Goal: Information Seeking & Learning: Learn about a topic

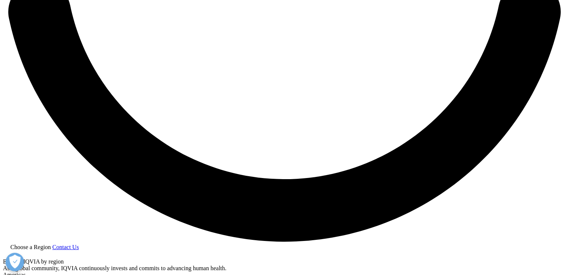
scroll to position [1462, 0]
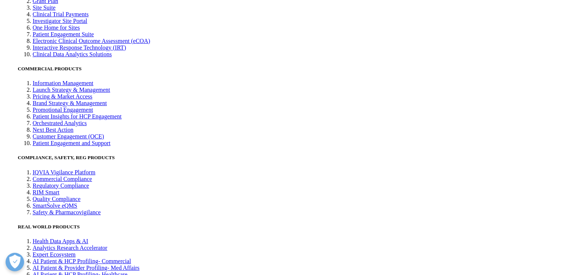
scroll to position [2230, 0]
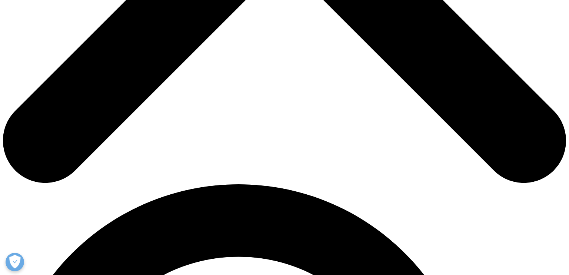
scroll to position [390, 0]
